Goal: Download file/media

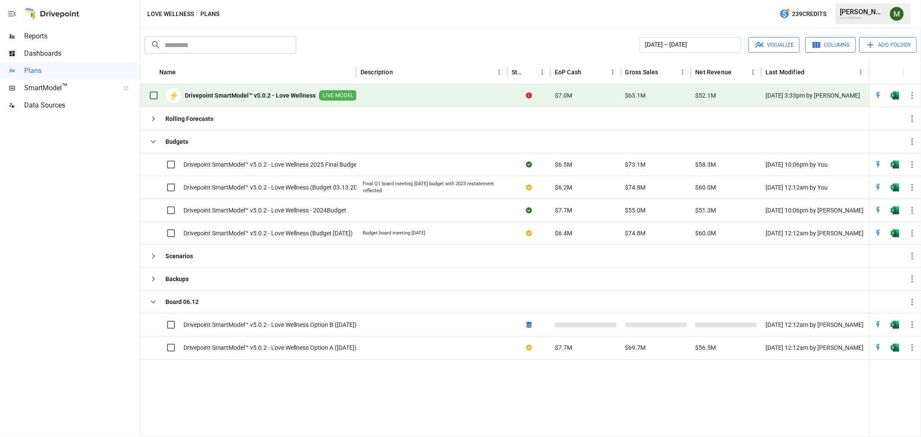
click at [49, 41] on span "Reports" at bounding box center [81, 36] width 114 height 10
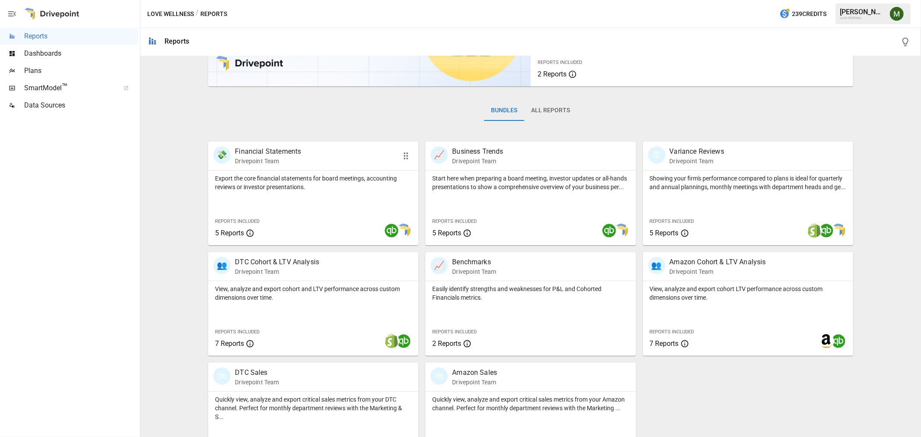
scroll to position [122, 0]
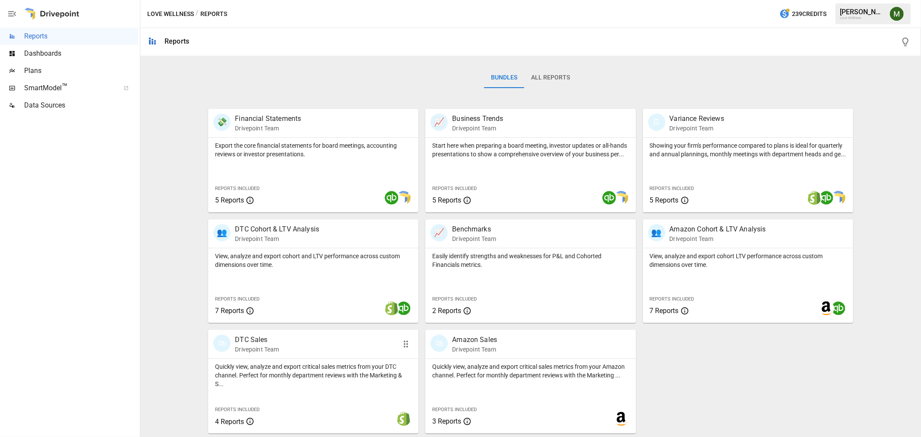
click at [250, 336] on p "DTC Sales" at bounding box center [257, 340] width 44 height 10
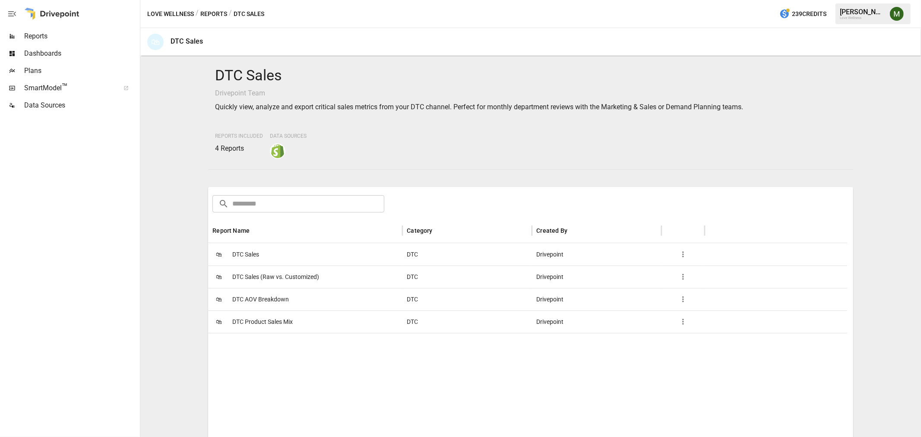
click at [268, 251] on div "🛍 DTC Sales" at bounding box center [305, 254] width 194 height 22
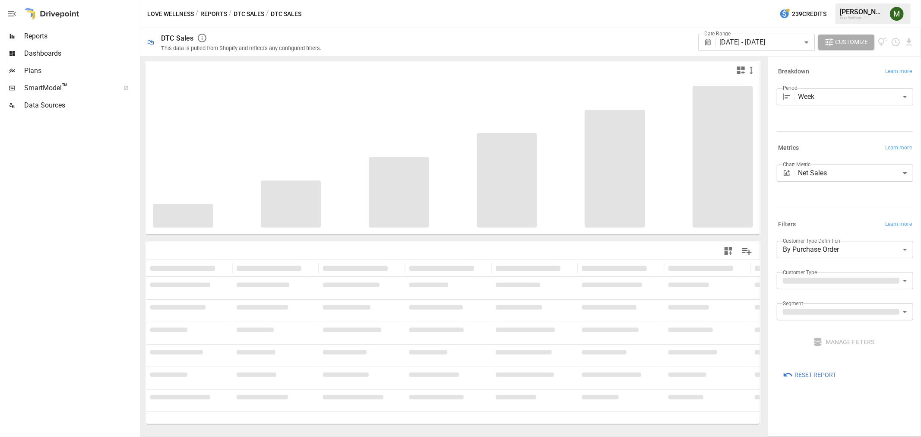
click at [250, 7] on div "Love Wellness / Reports / DTC Sales / DTC Sales 239 Credits [PERSON_NAME] Love …" at bounding box center [530, 14] width 781 height 28
click at [252, 19] on div "Love Wellness / Reports / DTC Sales / DTC Sales 239 Credits [PERSON_NAME] Love …" at bounding box center [530, 14] width 781 height 28
click at [252, 13] on button "DTC Sales" at bounding box center [249, 14] width 31 height 11
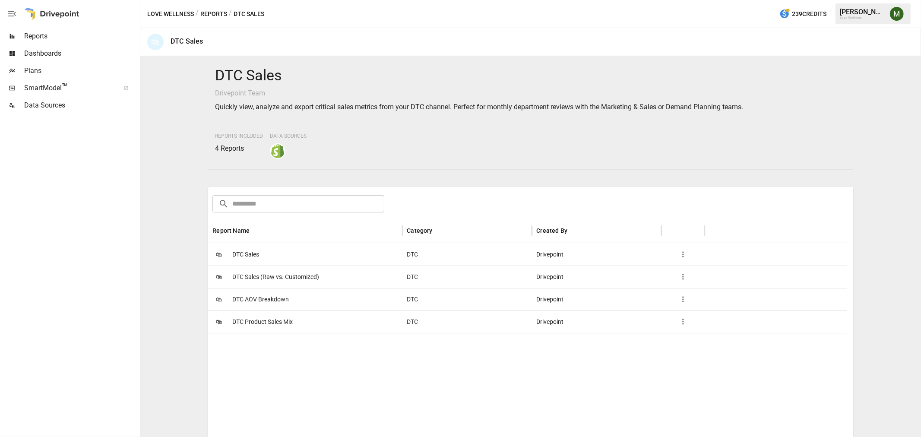
click at [262, 317] on span "DTC Product Sales Mix" at bounding box center [262, 322] width 60 height 22
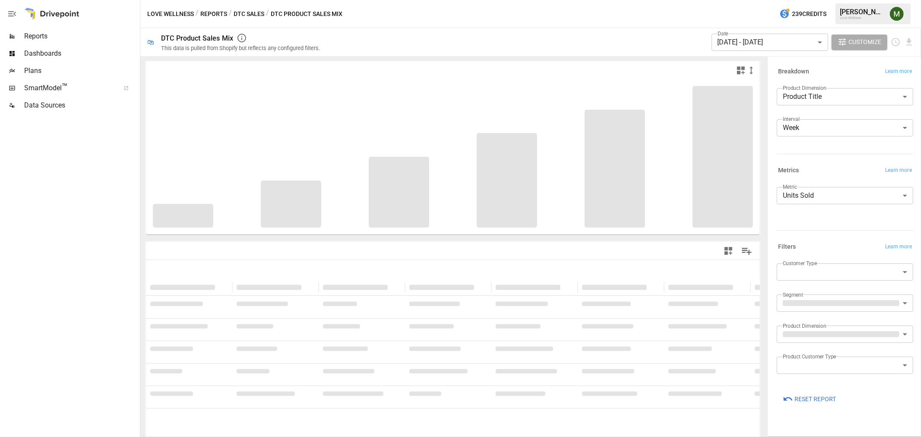
click at [756, 0] on body "**********" at bounding box center [460, 0] width 921 height 0
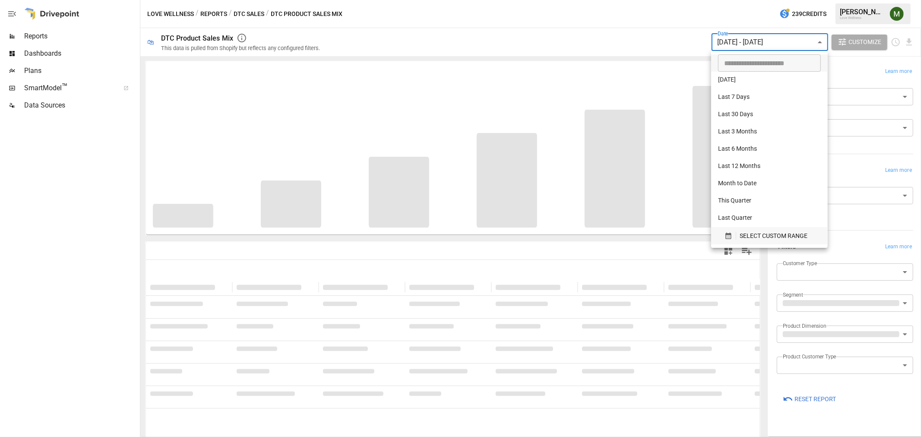
click at [729, 236] on icon "button" at bounding box center [729, 236] width 8 height 8
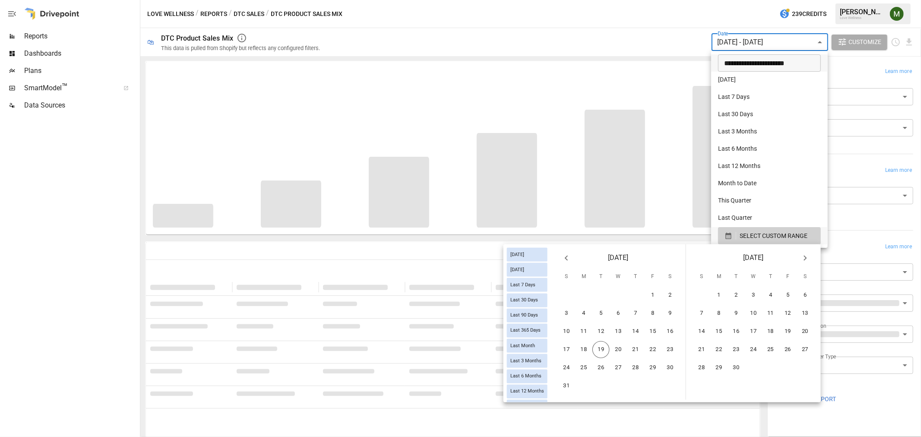
click at [735, 59] on input "**********" at bounding box center [766, 62] width 97 height 17
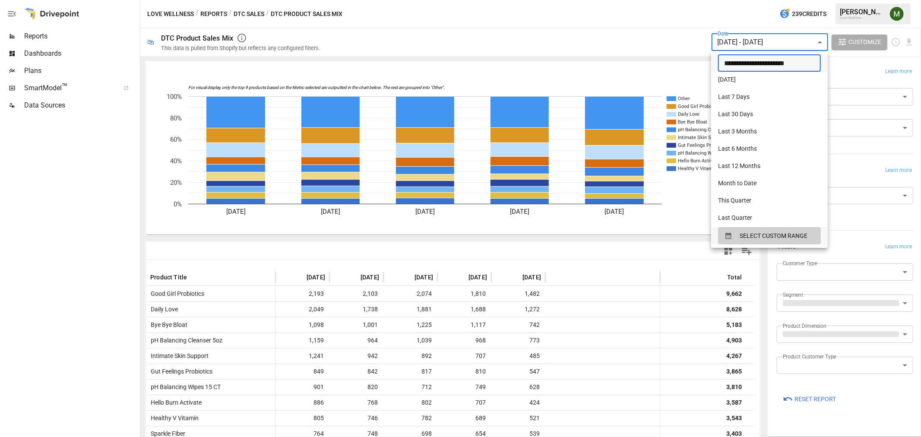
type input "**********"
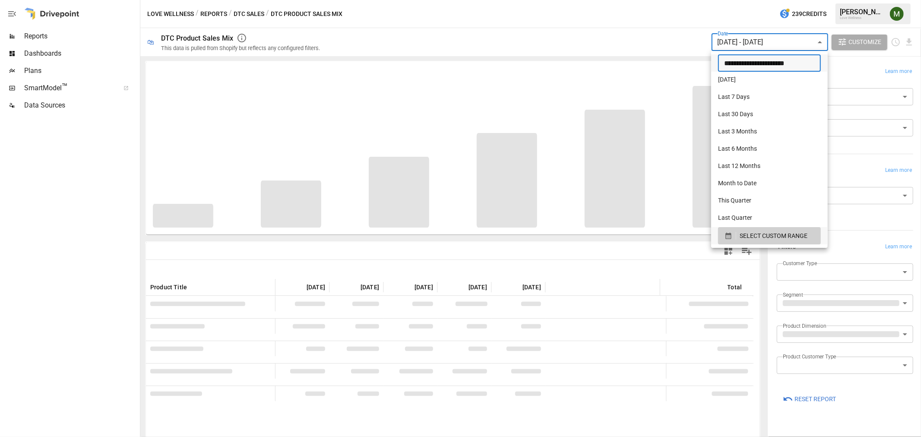
click at [718, 270] on div at bounding box center [460, 218] width 921 height 437
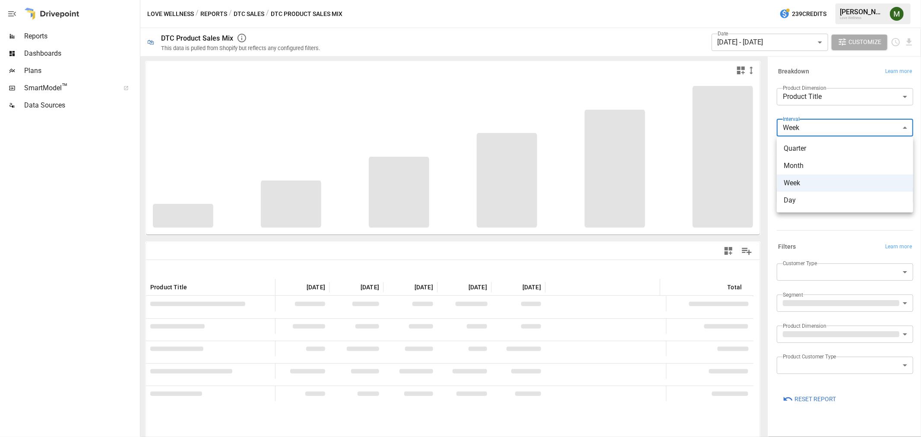
click at [859, 0] on body "Reports Dashboards Plans SmartModel ™ Data Sources Love Wellness / Reports / DT…" at bounding box center [460, 0] width 921 height 0
click at [839, 163] on span "Month" at bounding box center [845, 166] width 123 height 10
type input "*****"
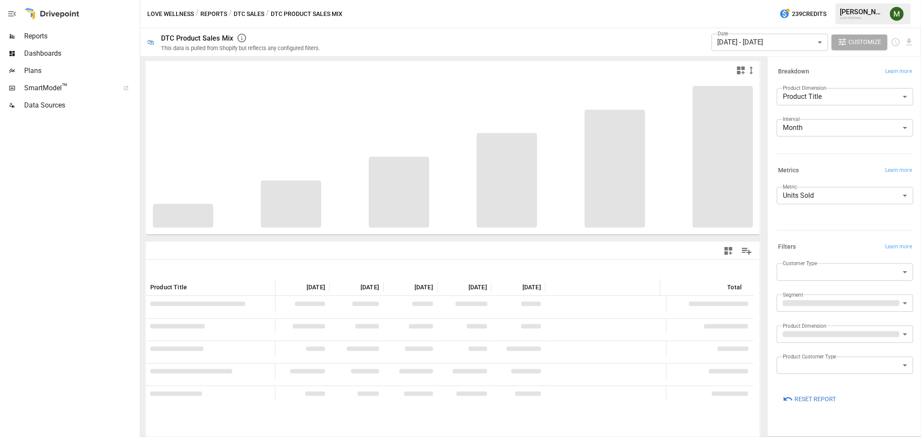
click at [585, 261] on div at bounding box center [453, 269] width 614 height 19
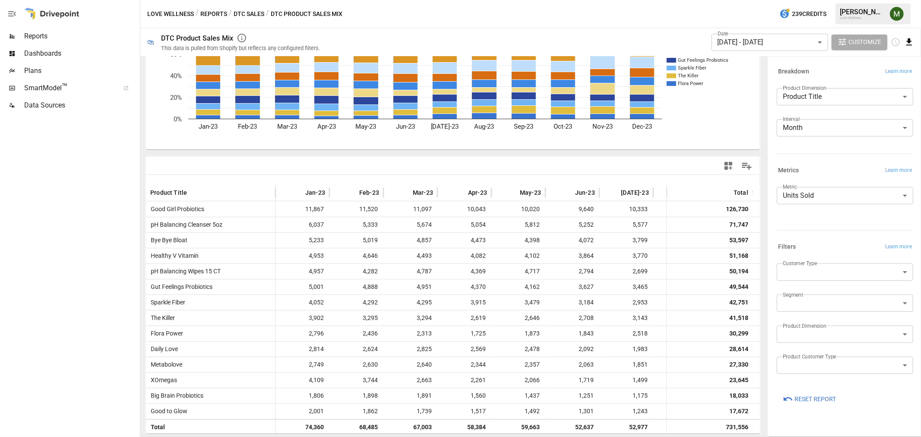
click at [907, 46] on icon "Download report" at bounding box center [909, 42] width 10 height 10
click at [890, 76] on li "Download as CSV" at bounding box center [883, 76] width 61 height 17
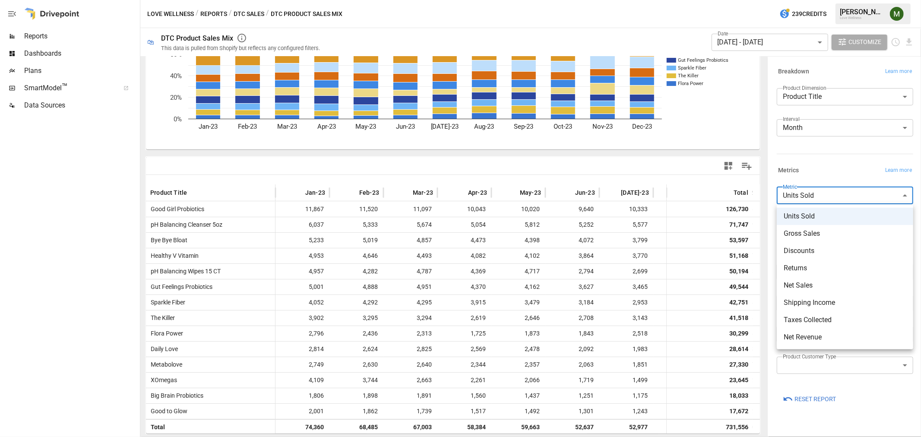
click at [825, 0] on body "Reports Dashboards Plans SmartModel ™ Data Sources Love Wellness / Reports / DT…" at bounding box center [460, 0] width 921 height 0
click at [821, 234] on span "Gross Sales" at bounding box center [845, 233] width 123 height 10
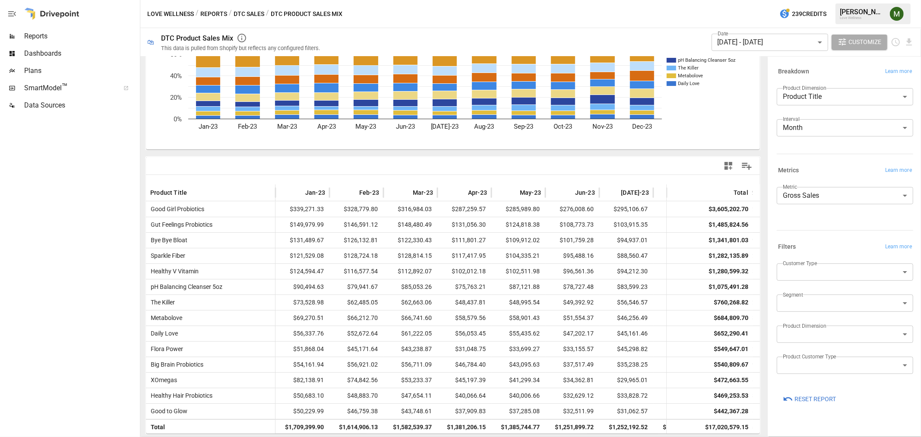
click at [901, 44] on div at bounding box center [902, 42] width 23 height 10
click at [910, 42] on icon "Download report" at bounding box center [909, 41] width 6 height 7
click at [880, 72] on li "Download as CSV" at bounding box center [883, 76] width 61 height 17
click at [822, 0] on body "Reports Dashboards Plans SmartModel ™ Data Sources Love Wellness / Reports / DT…" at bounding box center [460, 0] width 921 height 0
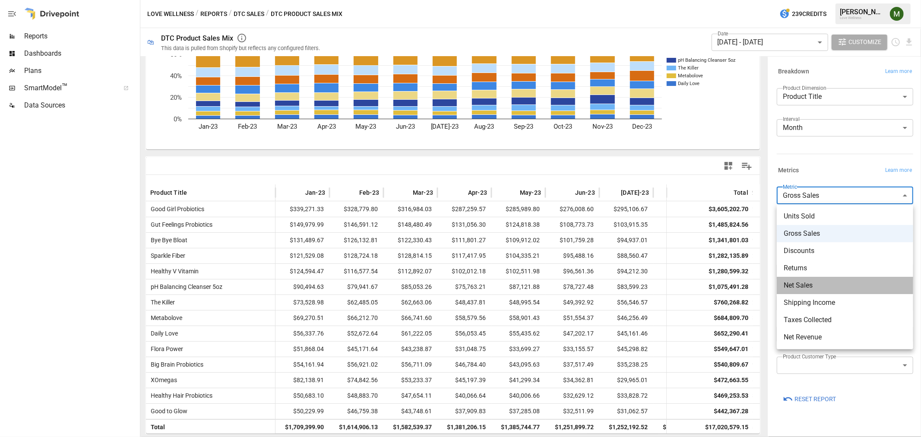
click at [802, 286] on span "Net Sales" at bounding box center [845, 285] width 123 height 10
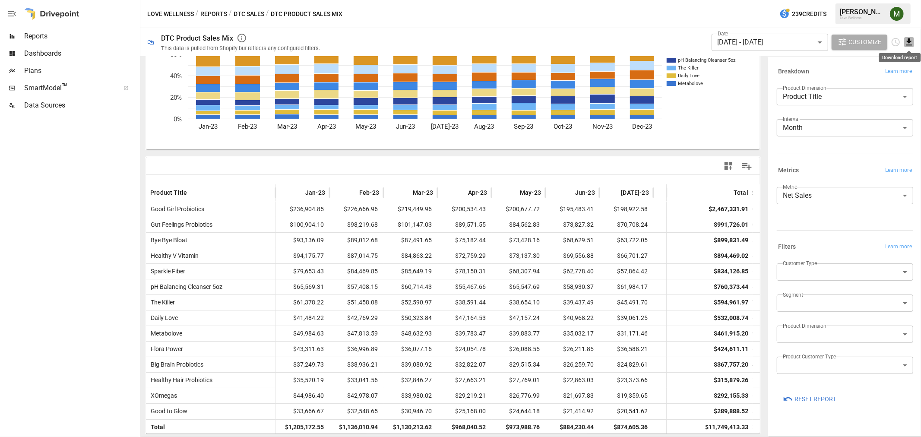
click at [911, 40] on icon "Download report" at bounding box center [909, 42] width 10 height 10
click at [881, 80] on li "Download as CSV" at bounding box center [883, 76] width 61 height 17
click at [825, 0] on body "Reports Dashboards Plans SmartModel ™ Data Sources Love Wellness / Reports / DT…" at bounding box center [460, 0] width 921 height 0
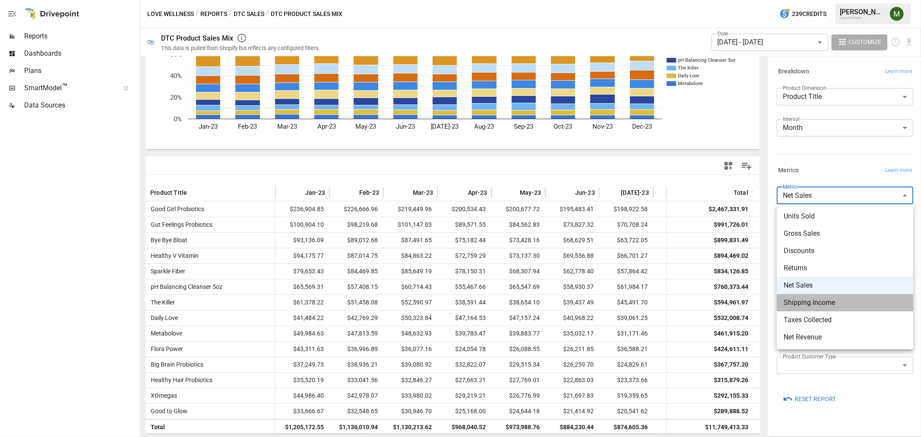
click at [817, 307] on span "Shipping Income" at bounding box center [845, 303] width 123 height 10
type input "**********"
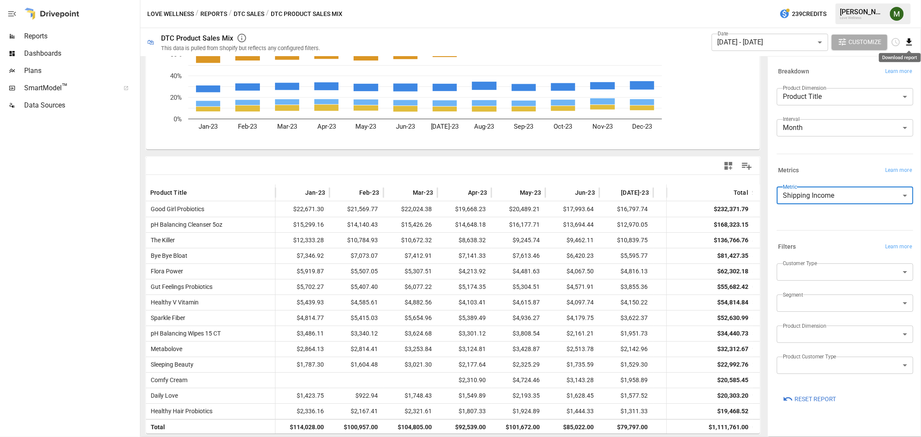
click at [907, 43] on icon "Download report" at bounding box center [909, 42] width 10 height 10
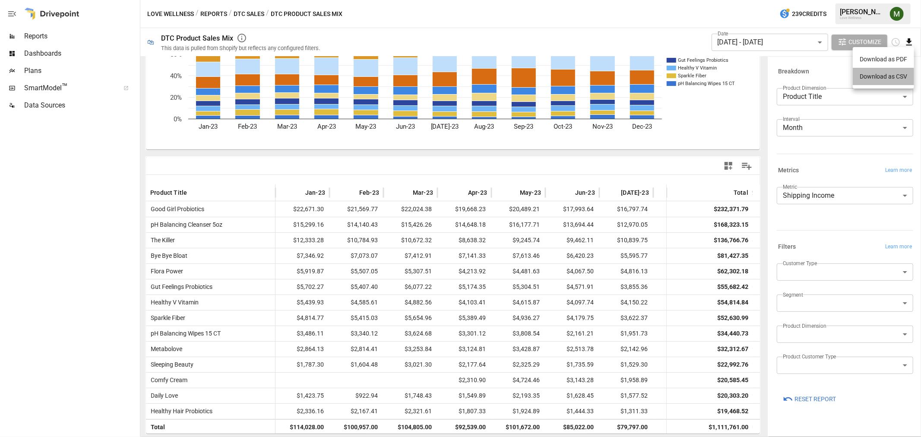
click at [866, 74] on li "Download as CSV" at bounding box center [883, 76] width 61 height 17
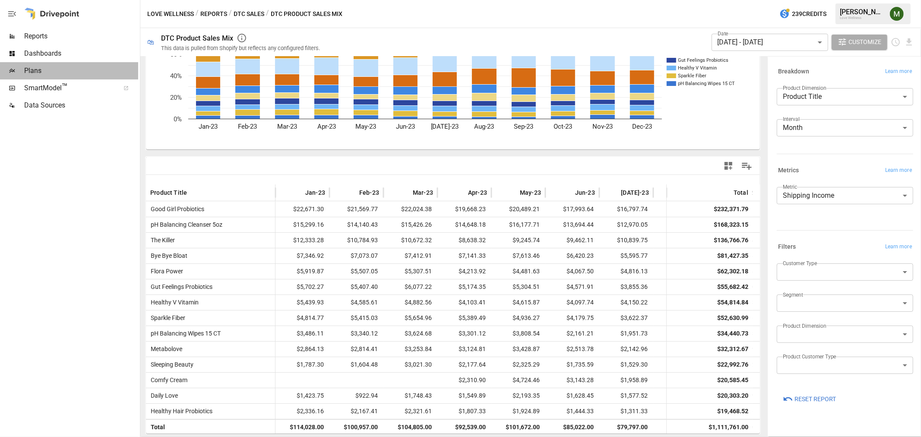
click at [69, 68] on span "Plans" at bounding box center [81, 71] width 114 height 10
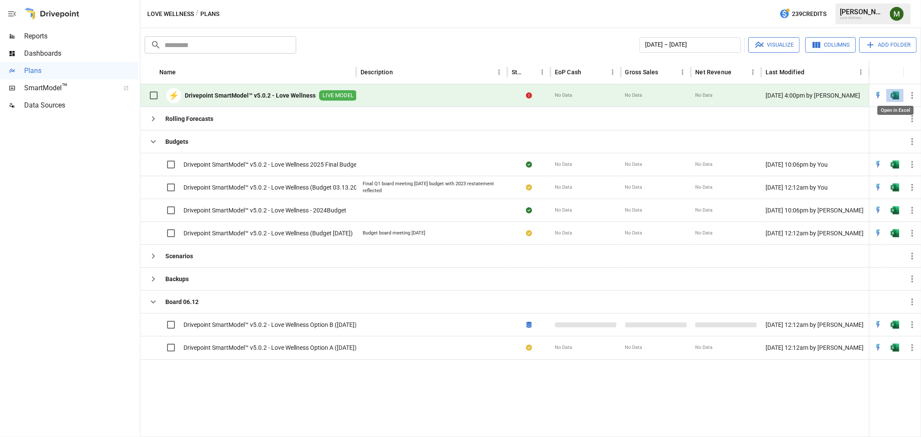
click at [895, 95] on img "Open in Excel" at bounding box center [895, 95] width 9 height 9
